Goal: Browse casually: Explore the website without a specific task or goal

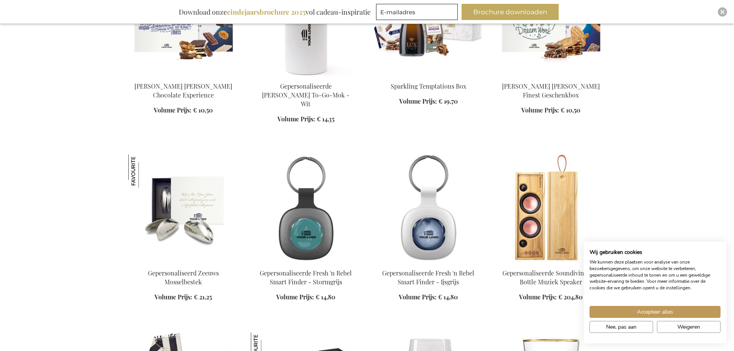
scroll to position [501, 0]
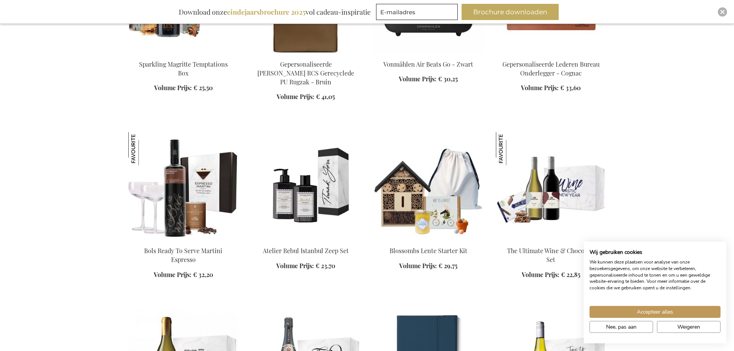
scroll to position [1310, 0]
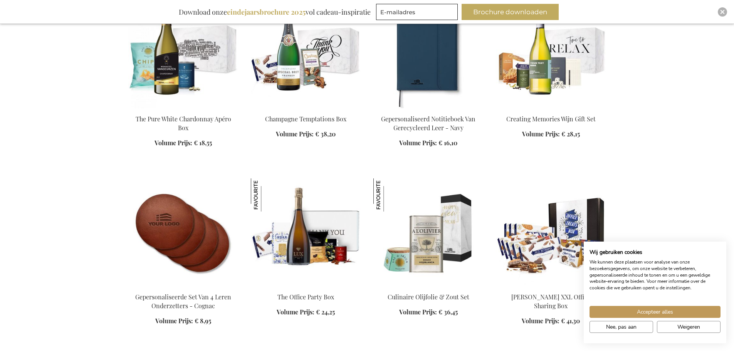
scroll to position [1618, 0]
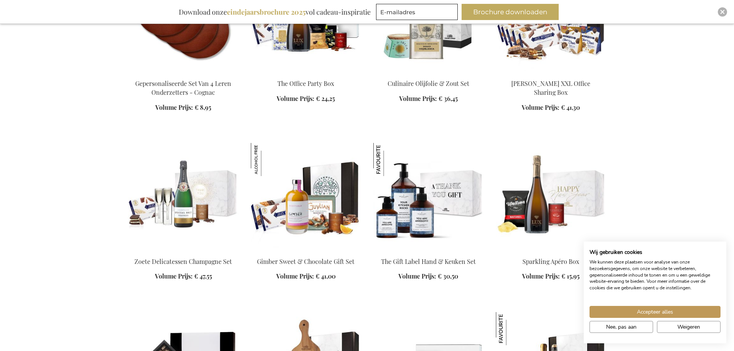
scroll to position [2042, 0]
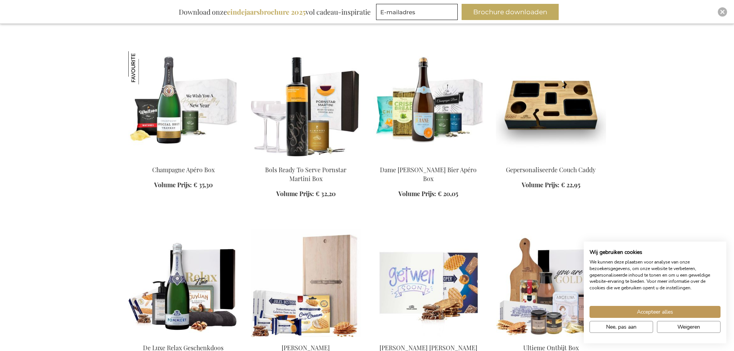
scroll to position [2619, 0]
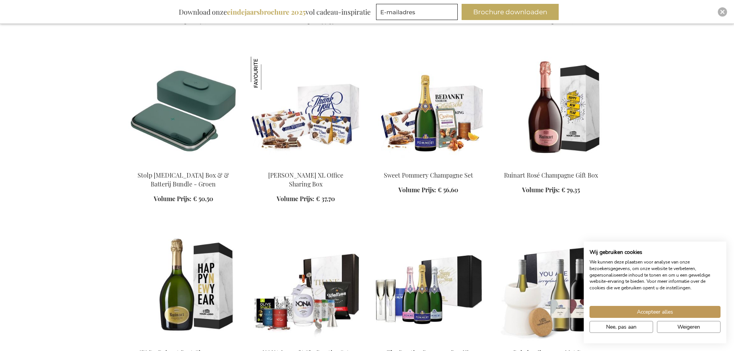
scroll to position [3313, 0]
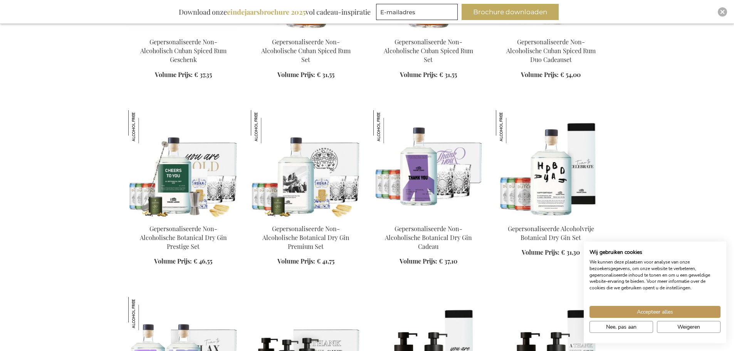
scroll to position [4045, 0]
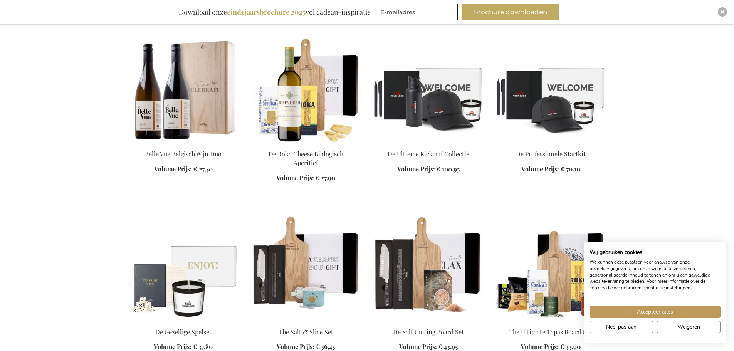
scroll to position [4969, 0]
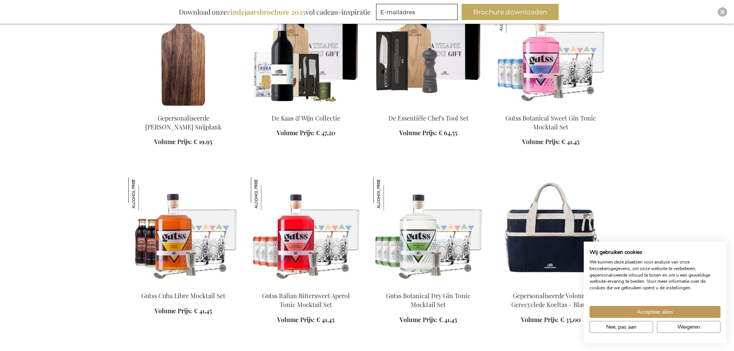
scroll to position [5624, 0]
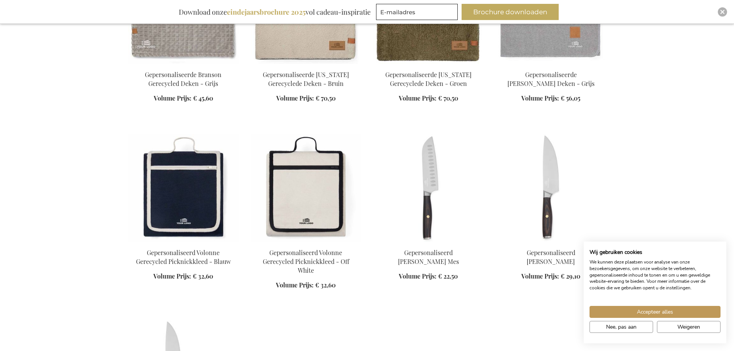
scroll to position [6703, 0]
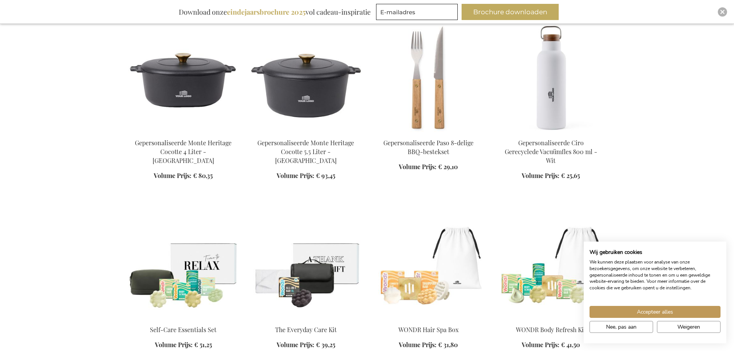
scroll to position [7050, 0]
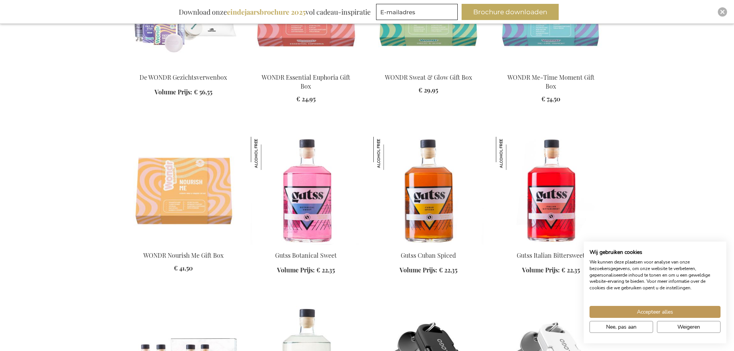
scroll to position [7435, 0]
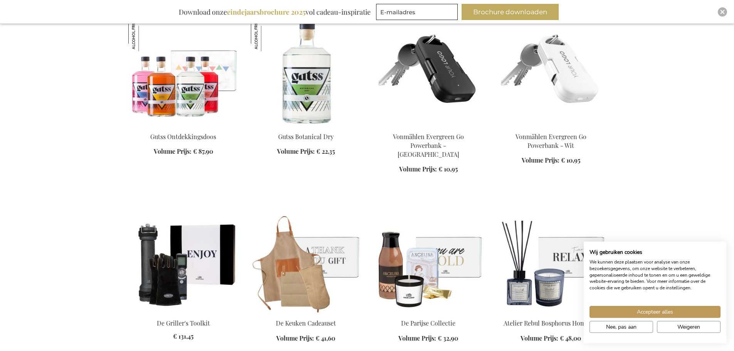
scroll to position [7666, 0]
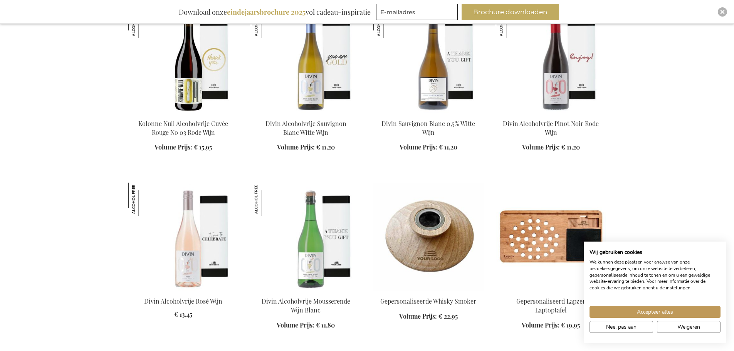
scroll to position [8976, 0]
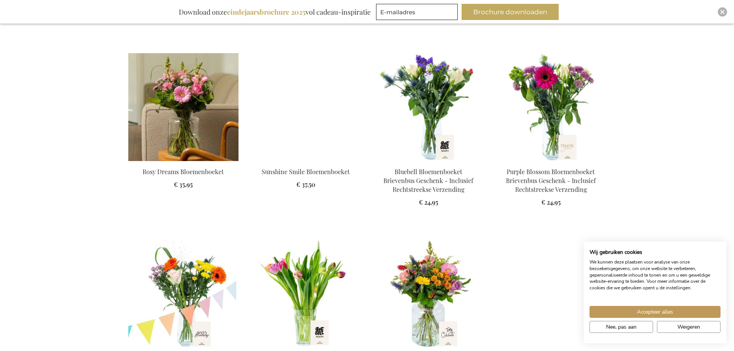
scroll to position [9862, 0]
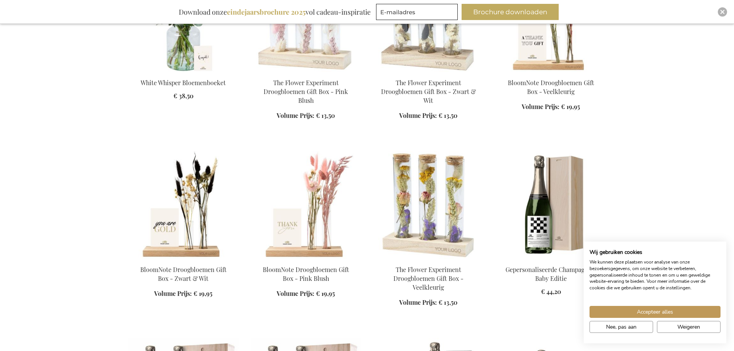
scroll to position [10401, 0]
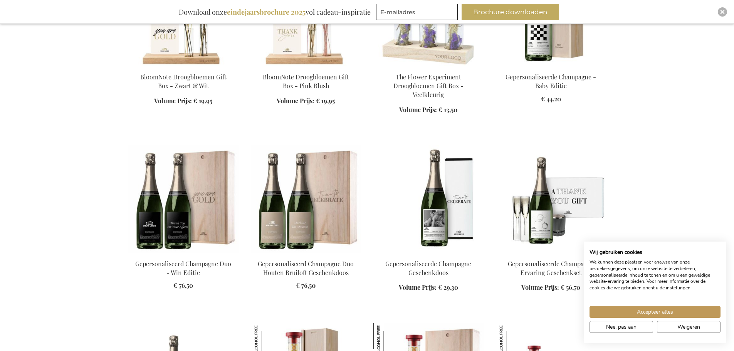
scroll to position [10632, 0]
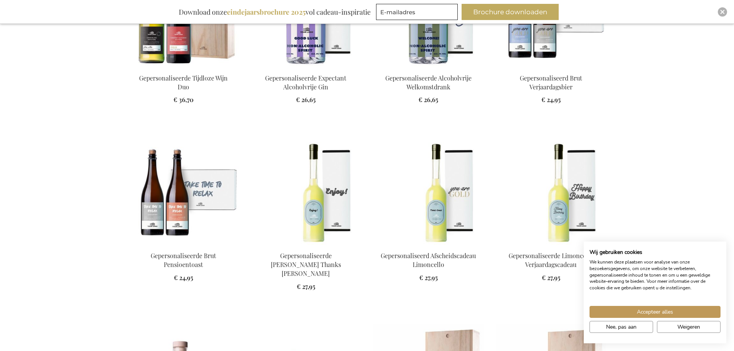
scroll to position [12134, 0]
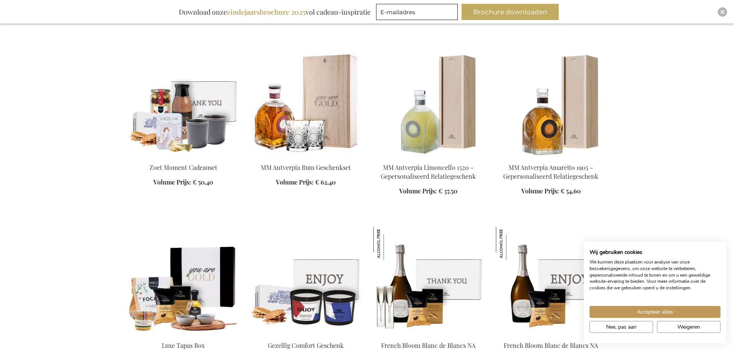
scroll to position [13097, 0]
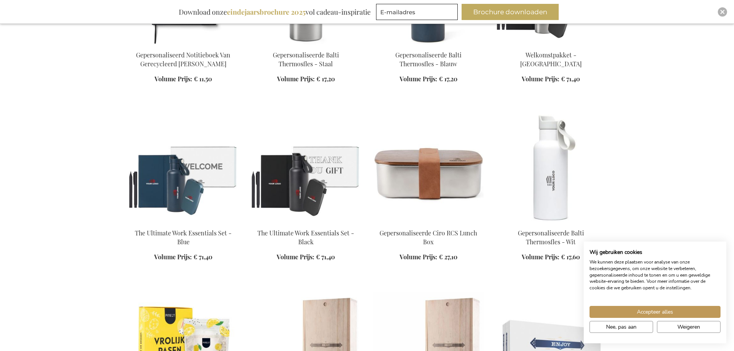
scroll to position [13560, 0]
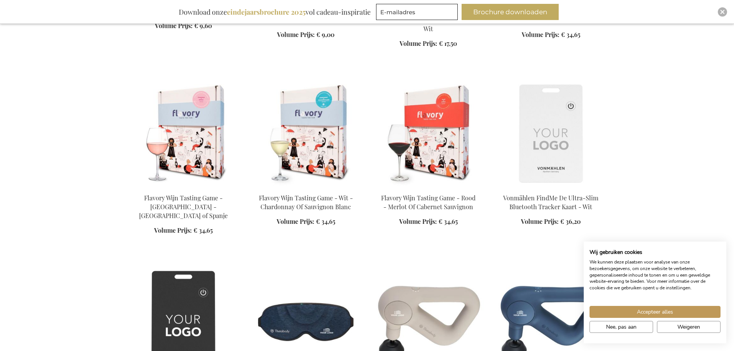
scroll to position [14138, 0]
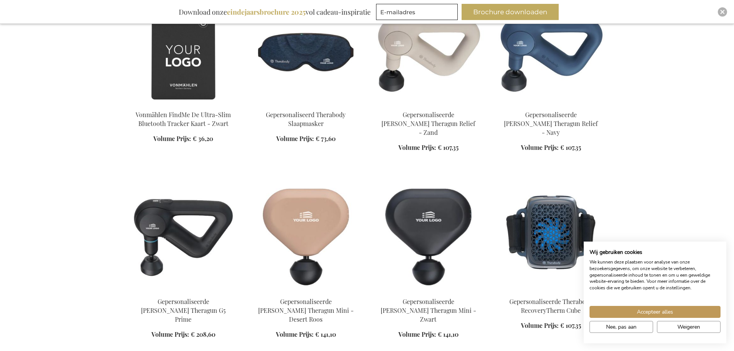
scroll to position [14561, 0]
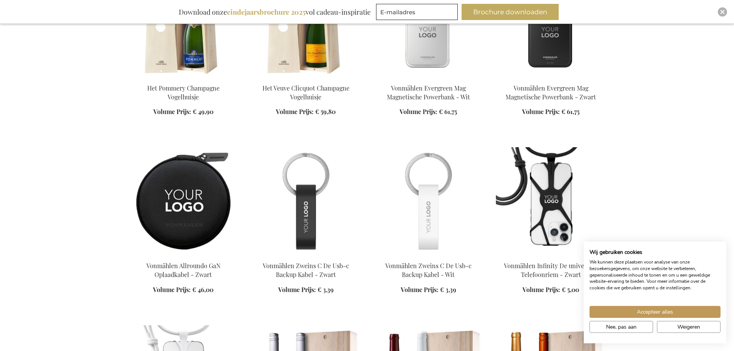
scroll to position [15139, 0]
